Goal: Task Accomplishment & Management: Manage account settings

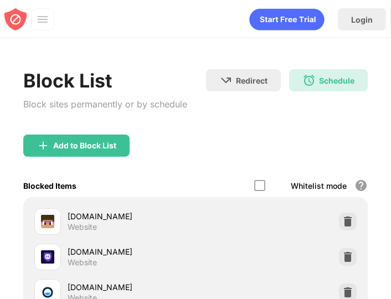
click at [44, 26] on div at bounding box center [42, 19] width 23 height 22
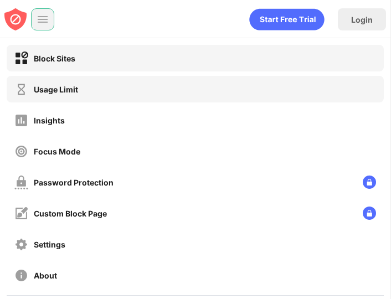
click at [96, 96] on div "Usage Limit" at bounding box center [195, 89] width 377 height 27
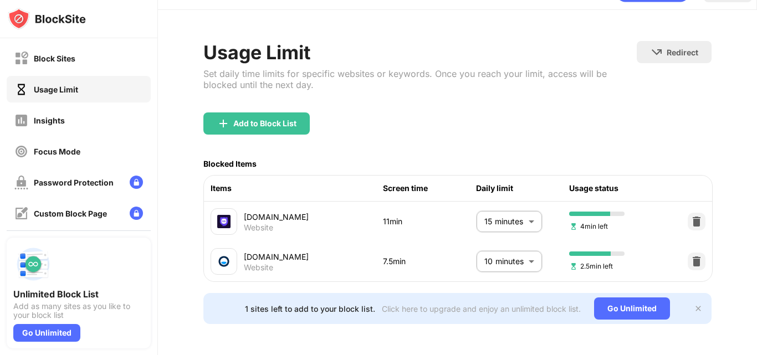
scroll to position [41, 0]
click at [76, 69] on div "Block Sites" at bounding box center [79, 58] width 144 height 27
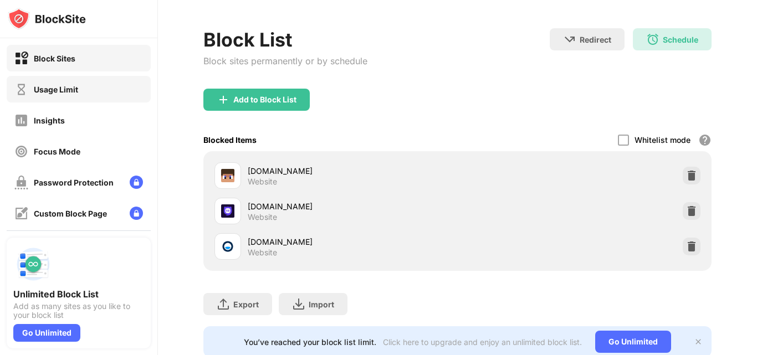
click at [74, 97] on div "Usage Limit" at bounding box center [79, 89] width 144 height 27
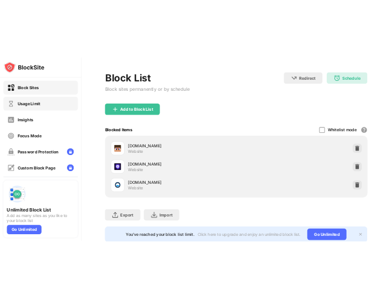
scroll to position [41, 0]
